Goal: Task Accomplishment & Management: Use online tool/utility

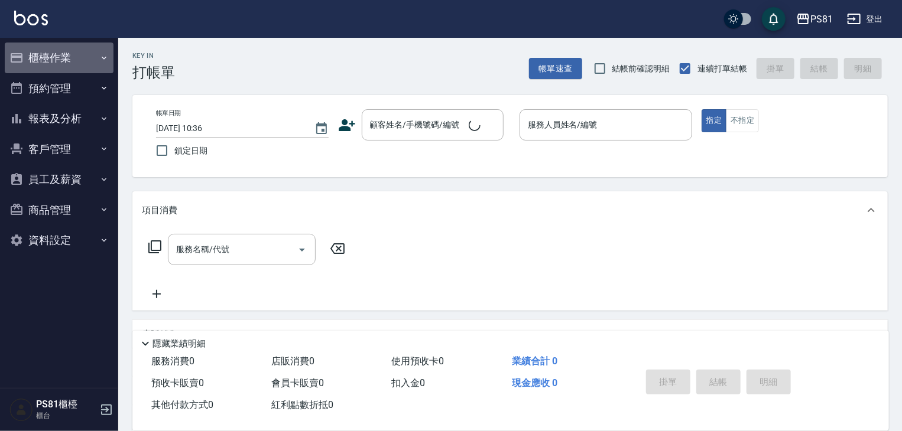
click at [72, 58] on button "櫃檯作業" at bounding box center [59, 58] width 109 height 31
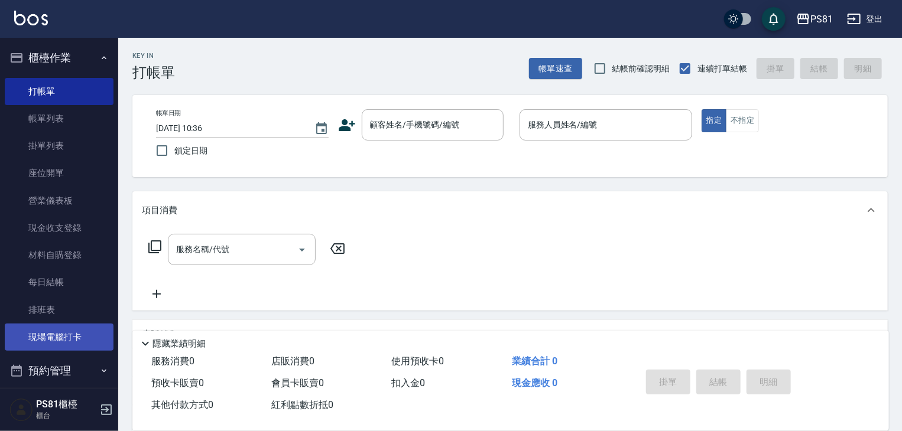
click at [64, 335] on link "現場電腦打卡" at bounding box center [59, 337] width 109 height 27
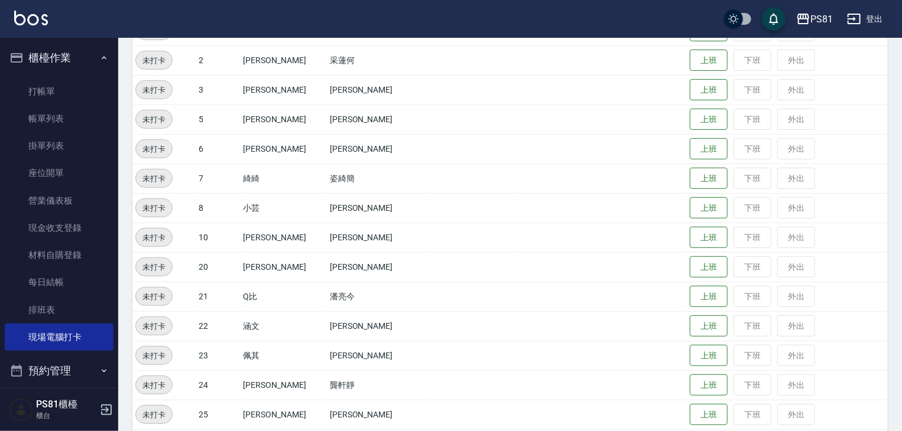
scroll to position [177, 0]
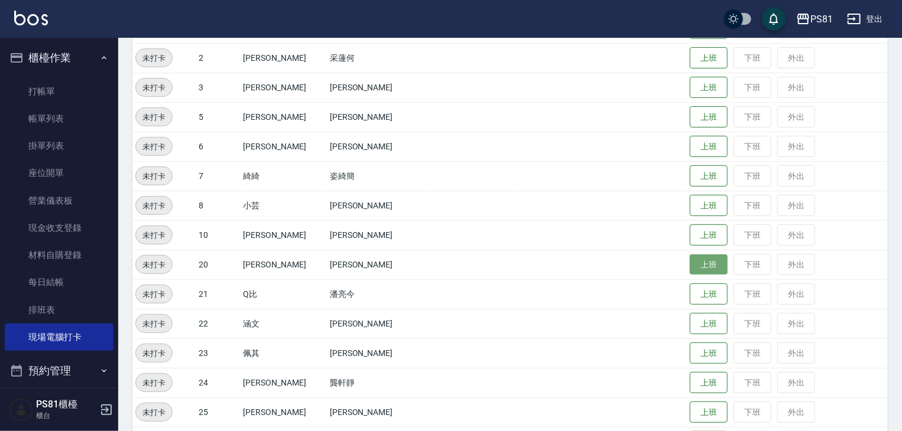
click at [699, 261] on button "上班" at bounding box center [709, 265] width 38 height 21
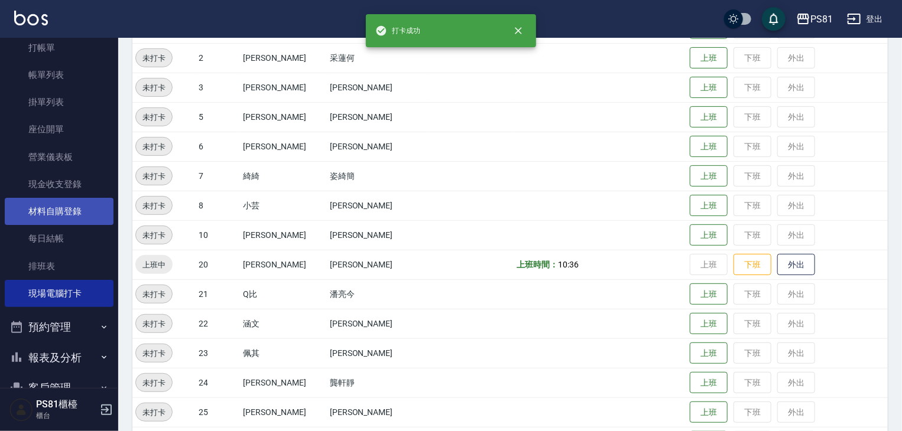
scroll to position [164, 0]
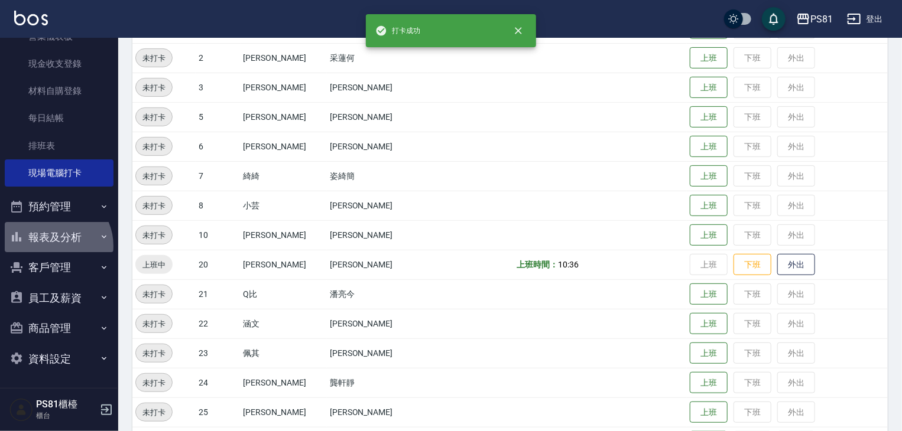
click at [51, 246] on button "報表及分析" at bounding box center [59, 237] width 109 height 31
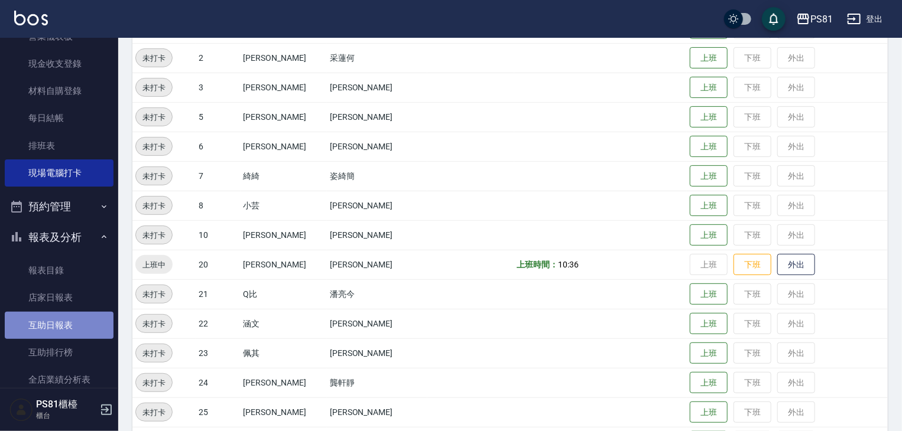
click at [69, 320] on link "互助日報表" at bounding box center [59, 325] width 109 height 27
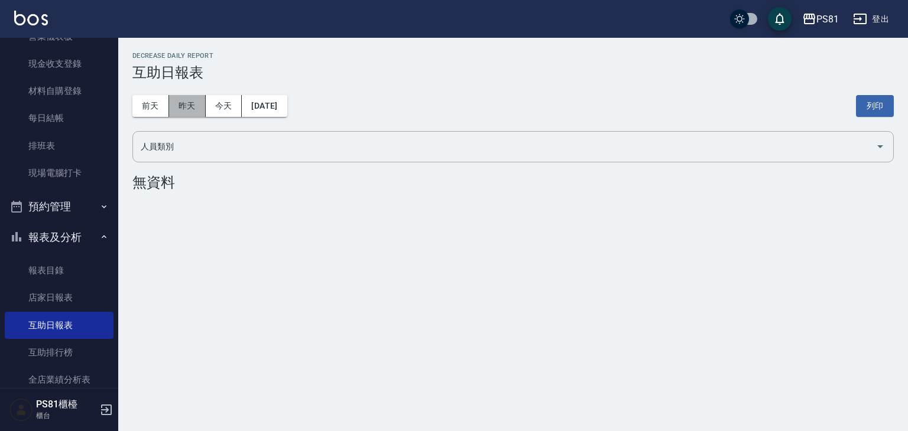
click at [182, 101] on button "昨天" at bounding box center [187, 106] width 37 height 22
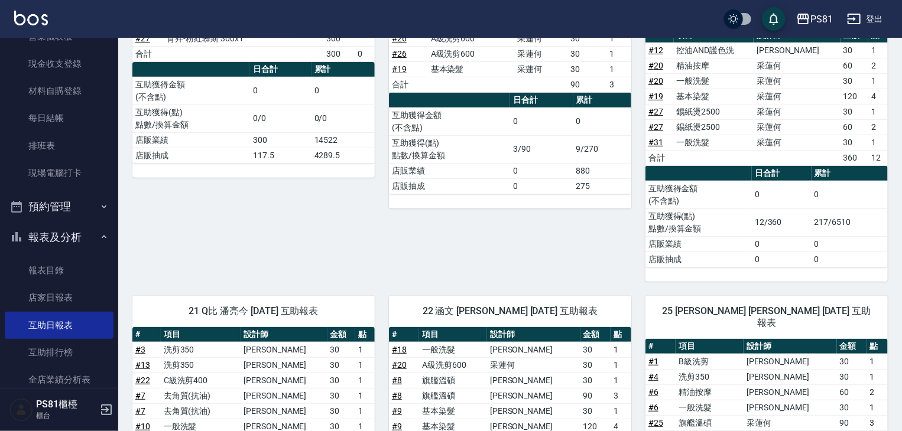
scroll to position [59, 0]
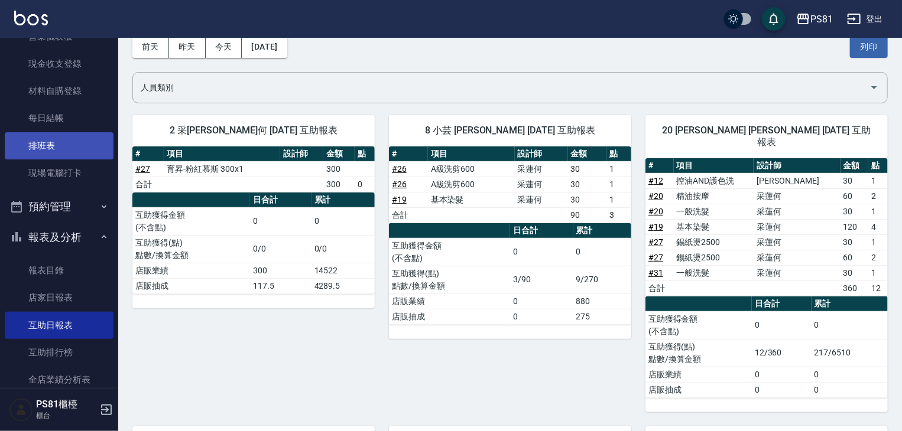
click at [38, 147] on link "排班表" at bounding box center [59, 145] width 109 height 27
